Goal: Book appointment/travel/reservation

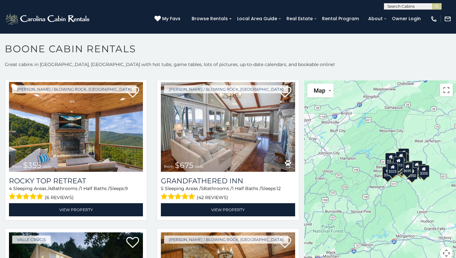
scroll to position [320, 0]
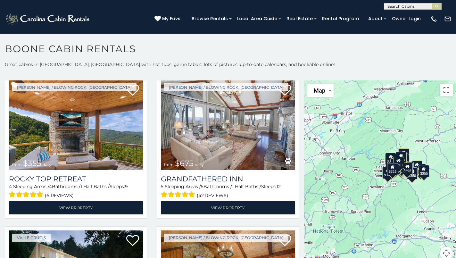
click at [41, 159] on div "from $355 daily" at bounding box center [31, 163] width 39 height 8
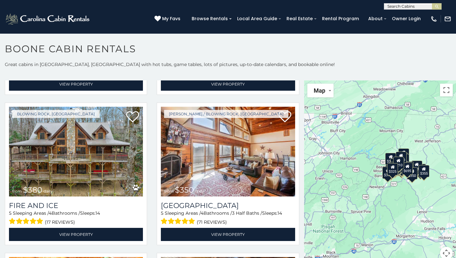
scroll to position [1497, 0]
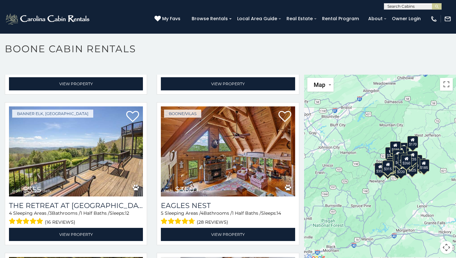
scroll to position [2696, 0]
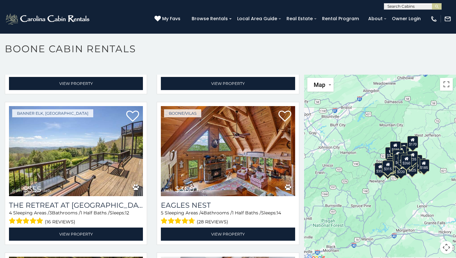
click at [115, 139] on img at bounding box center [76, 151] width 134 height 90
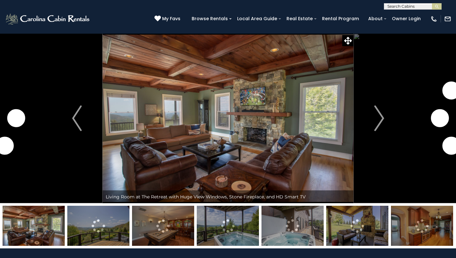
click at [347, 227] on img at bounding box center [357, 226] width 62 height 40
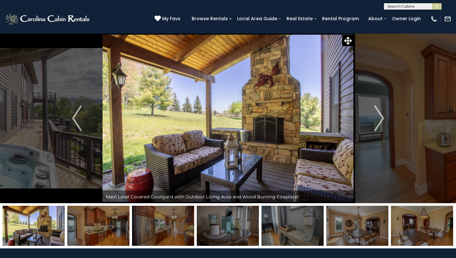
click at [376, 123] on img "Next" at bounding box center [380, 118] width 10 height 26
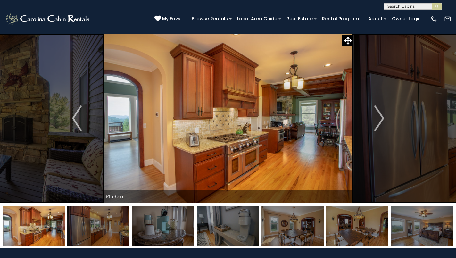
click at [378, 124] on img "Next" at bounding box center [380, 118] width 10 height 26
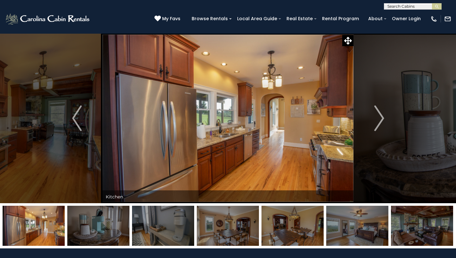
click at [373, 119] on button "Next" at bounding box center [380, 118] width 52 height 170
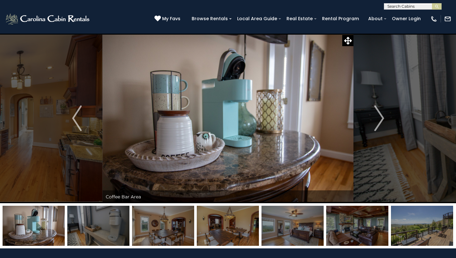
click at [375, 120] on img "Next" at bounding box center [380, 118] width 10 height 26
